Goal: Task Accomplishment & Management: Manage account settings

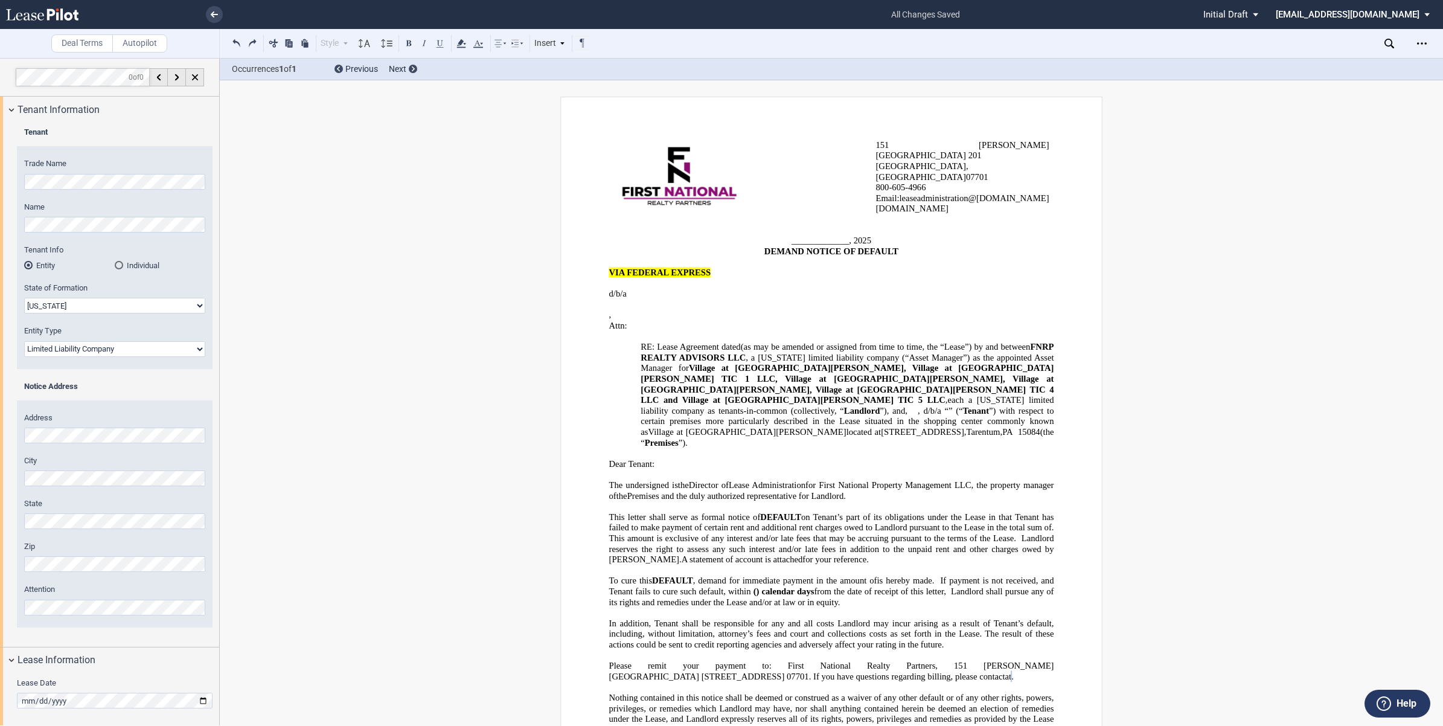
select select "Delaware"
select select "Limited Liability Company"
click at [211, 16] on icon at bounding box center [214, 14] width 7 height 6
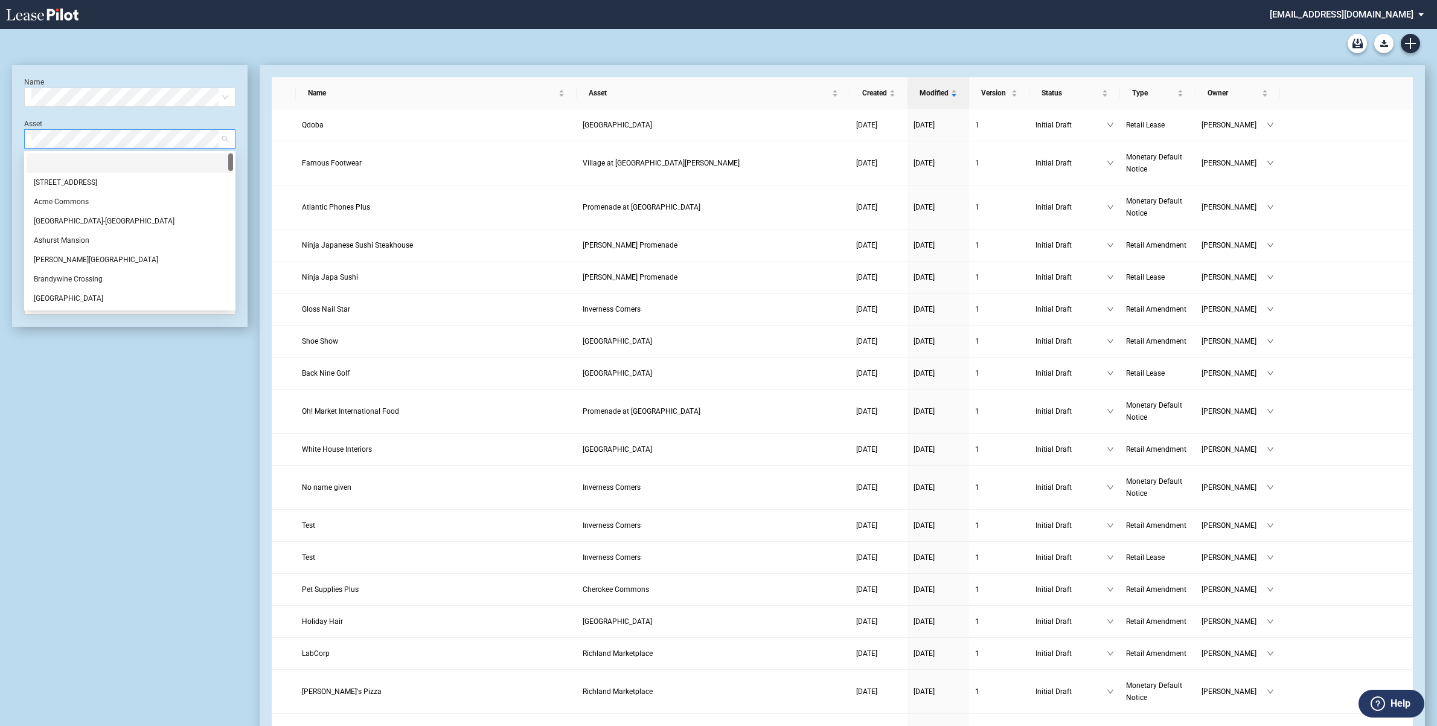
click at [225, 139] on span at bounding box center [129, 139] width 197 height 18
click at [65, 282] on div "[GEOGRAPHIC_DATA]" at bounding box center [130, 284] width 192 height 12
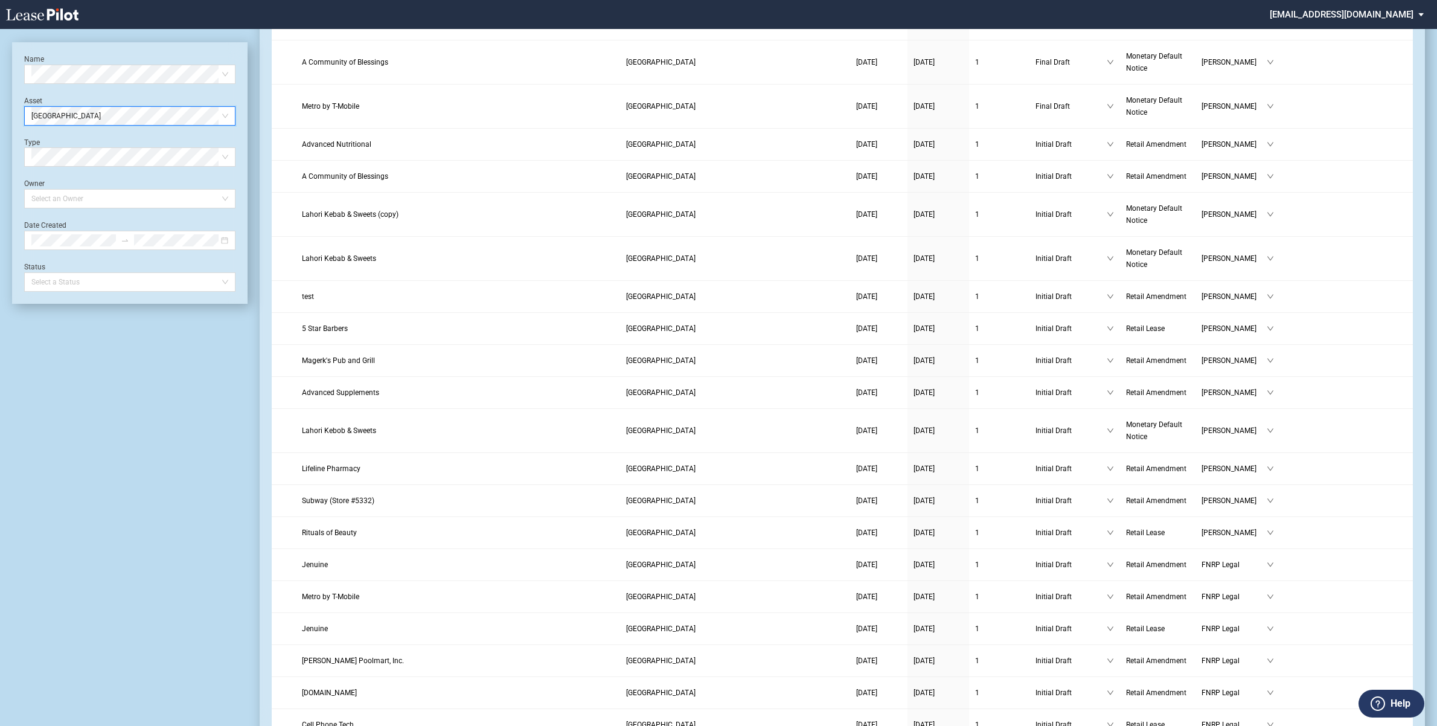
scroll to position [0, 0]
